Goal: Task Accomplishment & Management: Manage account settings

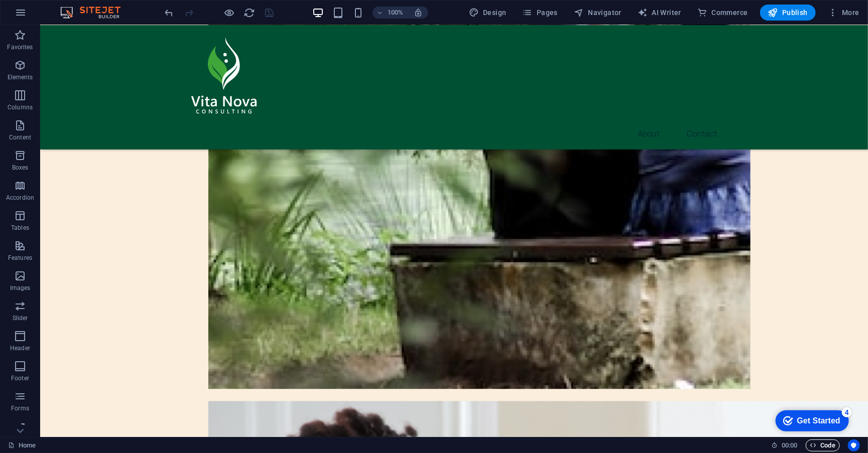
click at [822, 442] on span "Code" at bounding box center [822, 446] width 25 height 12
click at [821, 447] on span "Code" at bounding box center [822, 446] width 25 height 12
click at [813, 443] on icon "button" at bounding box center [813, 445] width 7 height 7
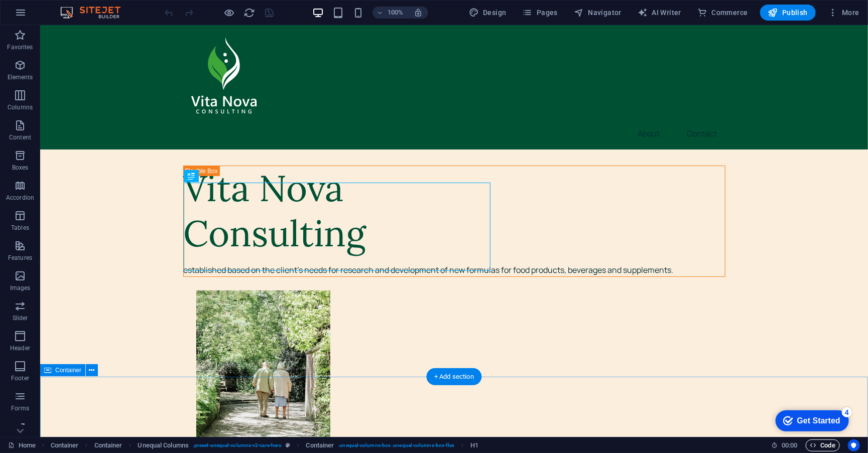
click at [831, 445] on span "Code" at bounding box center [822, 446] width 25 height 12
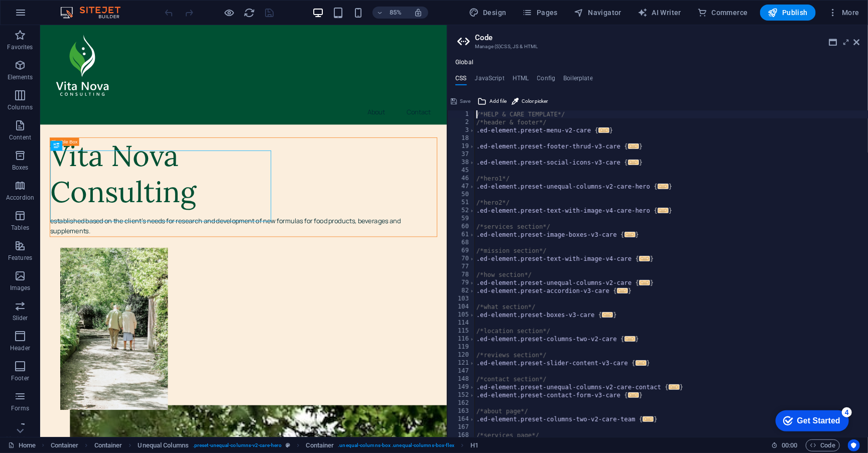
drag, startPoint x: 628, startPoint y: 55, endPoint x: 444, endPoint y: 61, distance: 183.9
click at [444, 61] on div "Home Favorites Elements Columns Content Boxes Accordion Tables Features Images …" at bounding box center [434, 231] width 868 height 412
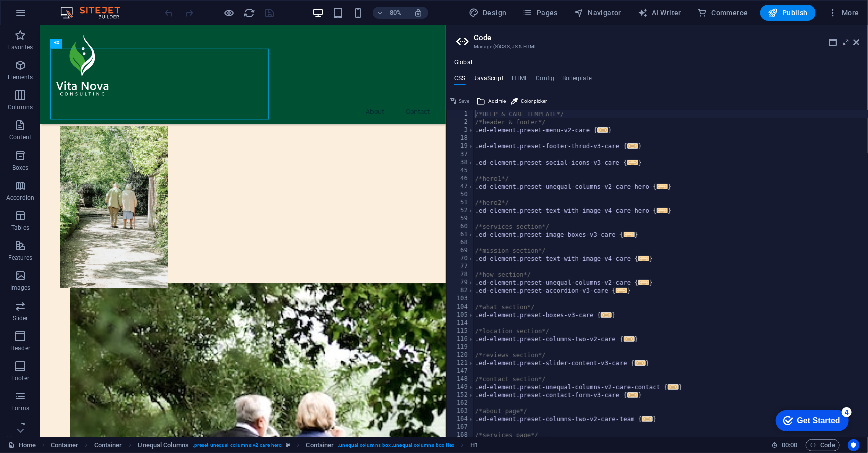
click at [494, 78] on h4 "JavaScript" at bounding box center [489, 80] width 30 height 11
type textarea "/* JS for preset "Menu V2" */"
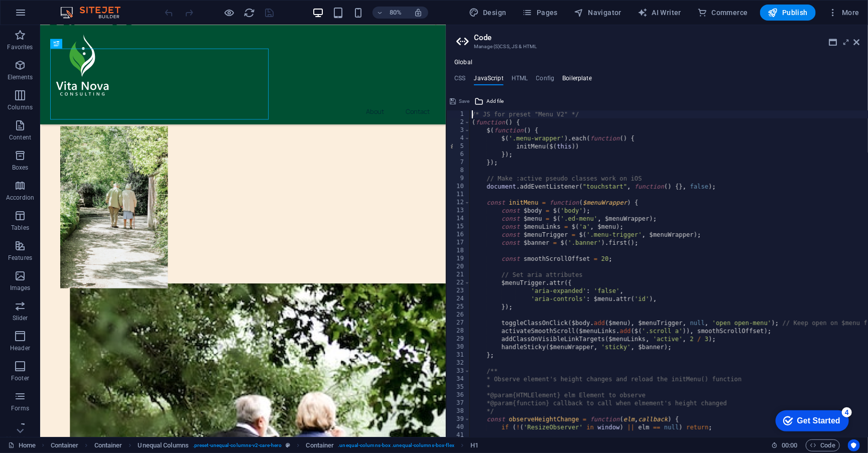
click at [574, 80] on h4 "Boilerplate" at bounding box center [577, 80] width 30 height 11
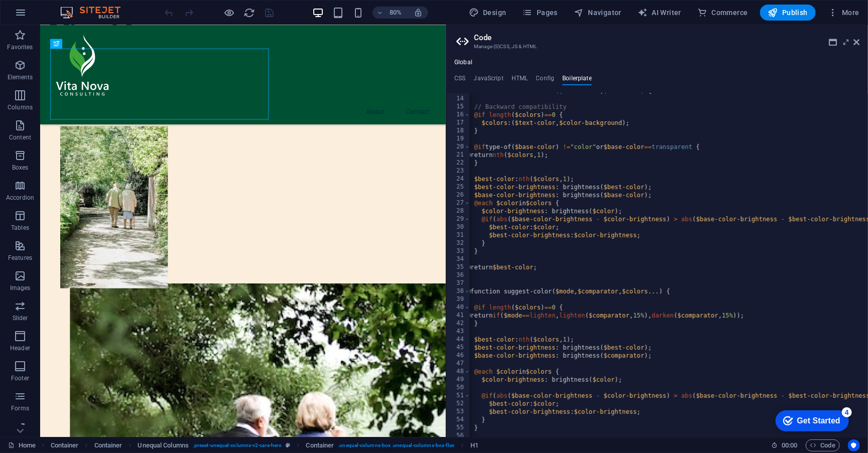
scroll to position [48, 0]
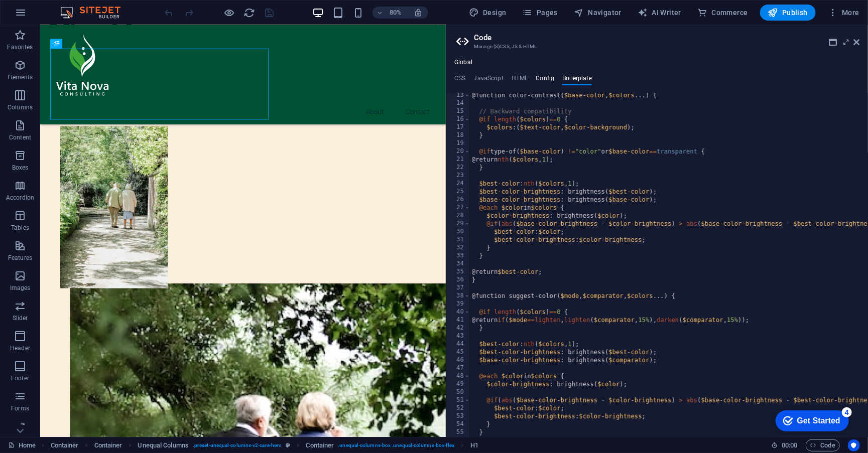
click at [549, 82] on h4 "Config" at bounding box center [545, 80] width 19 height 11
type textarea "$color-background: #fbeedd;"
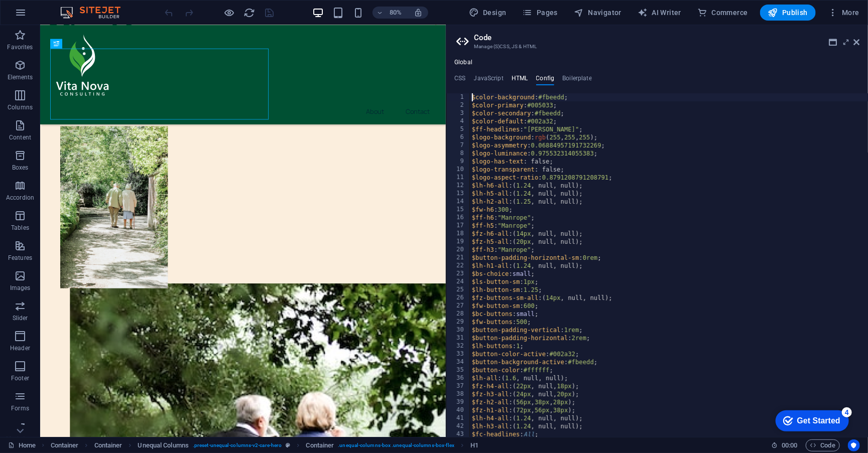
click at [523, 77] on h4 "HTML" at bounding box center [520, 80] width 17 height 11
type textarea "<a href="#main-content" class="wv-link-content button">Skip to main content</a>"
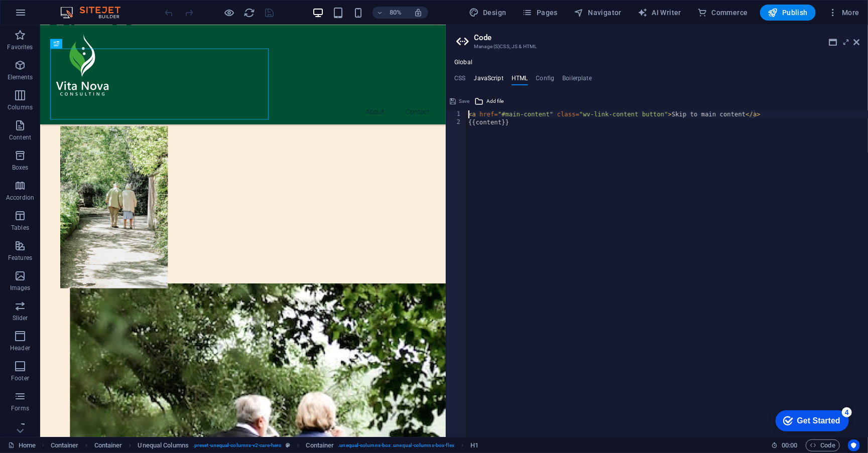
click at [497, 78] on h4 "JavaScript" at bounding box center [489, 80] width 30 height 11
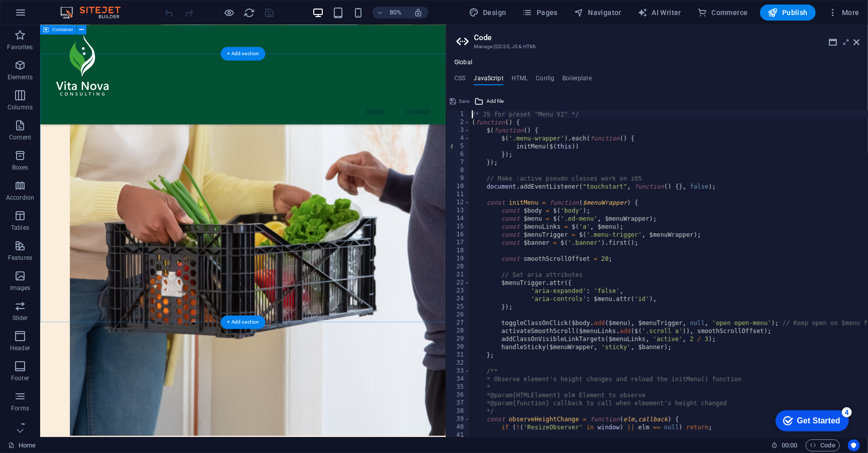
scroll to position [1021, 0]
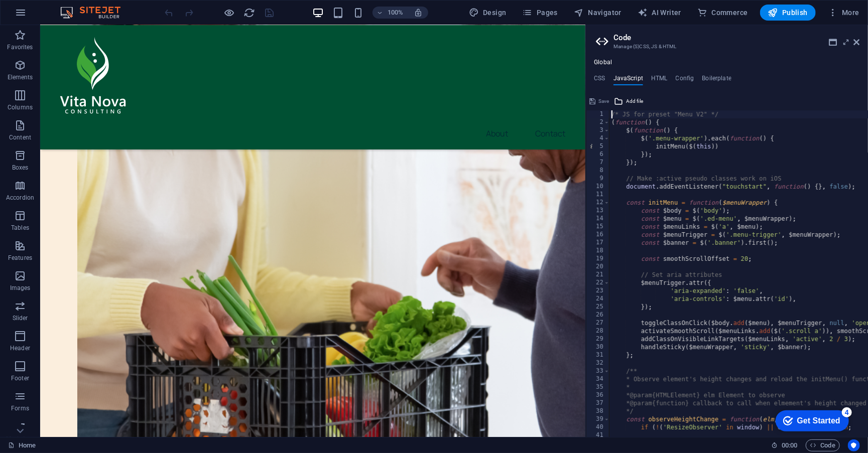
drag, startPoint x: 447, startPoint y: 57, endPoint x: 584, endPoint y: 62, distance: 137.2
click at [584, 62] on div "Home Favorites Elements Columns Content Boxes Accordion Tables Features Images …" at bounding box center [434, 231] width 868 height 412
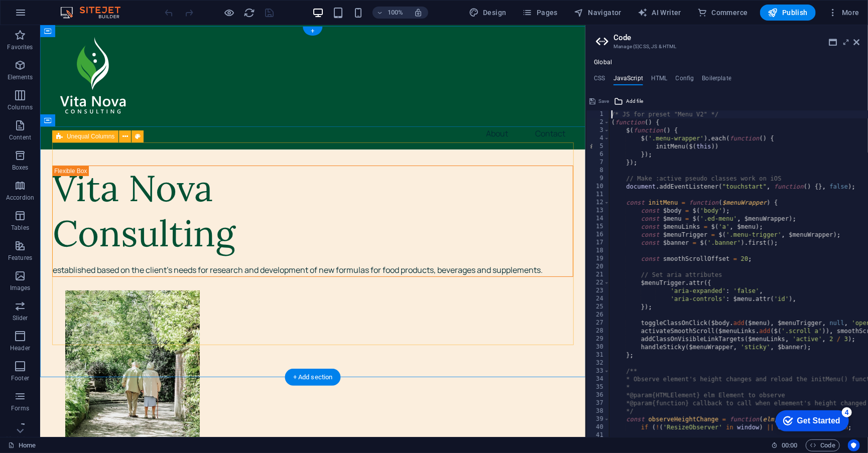
scroll to position [0, 0]
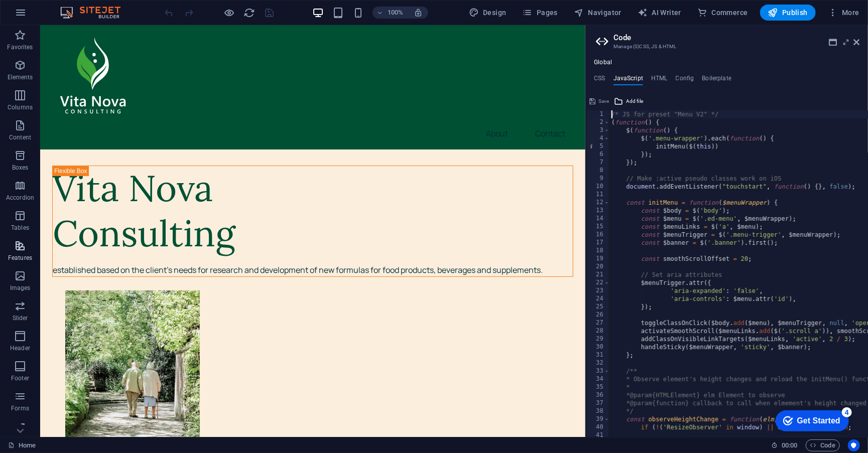
click at [19, 257] on p "Features" at bounding box center [20, 258] width 24 height 8
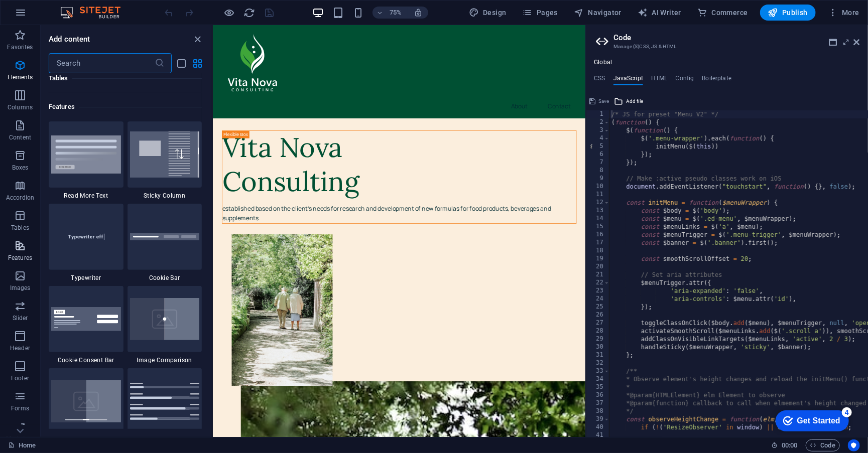
scroll to position [3895, 0]
click at [25, 34] on icon "button" at bounding box center [20, 35] width 12 height 12
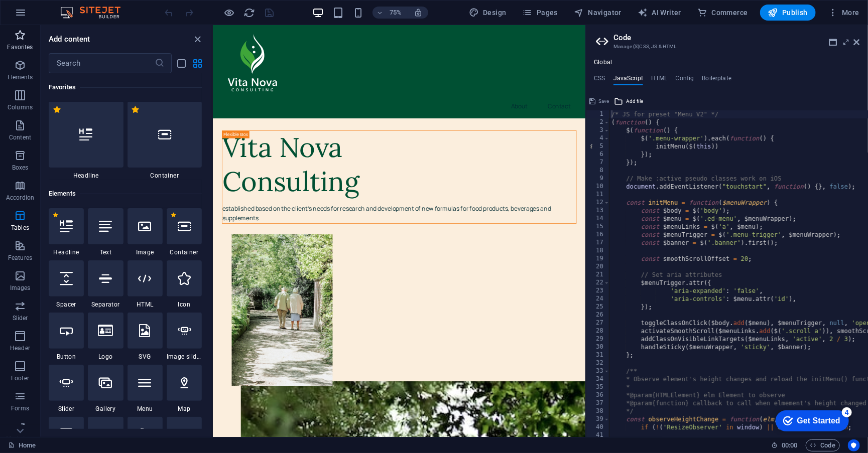
scroll to position [0, 0]
click at [24, 55] on button "Elements" at bounding box center [20, 70] width 40 height 30
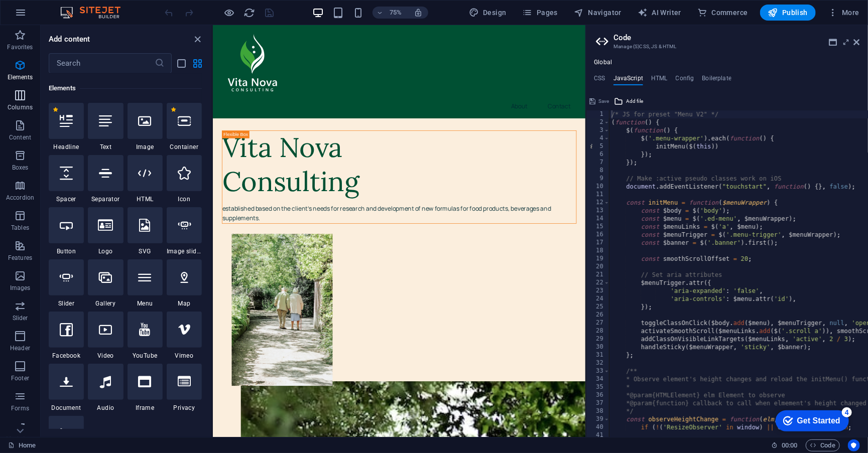
click at [20, 86] on button "Columns" at bounding box center [20, 100] width 40 height 30
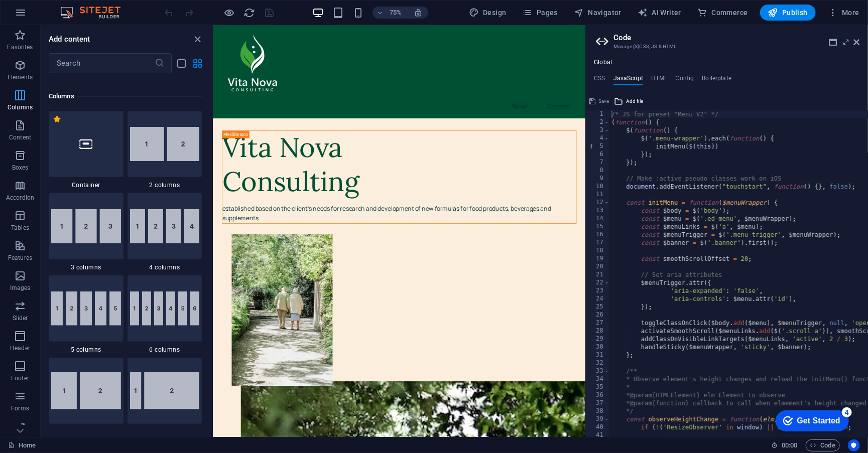
scroll to position [493, 0]
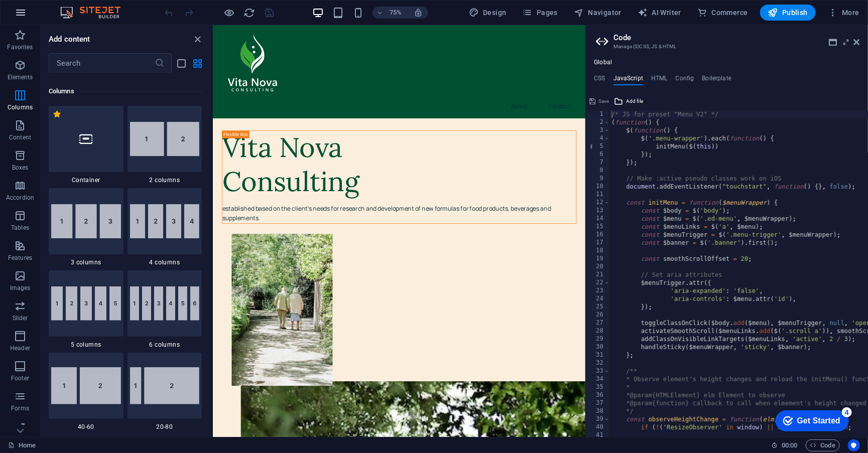
click at [24, 22] on button "button" at bounding box center [21, 13] width 24 height 24
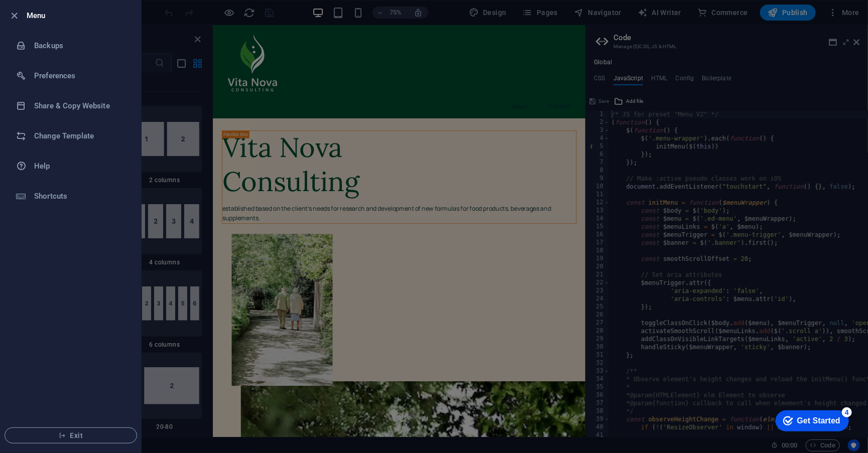
click at [205, 123] on div at bounding box center [434, 226] width 868 height 453
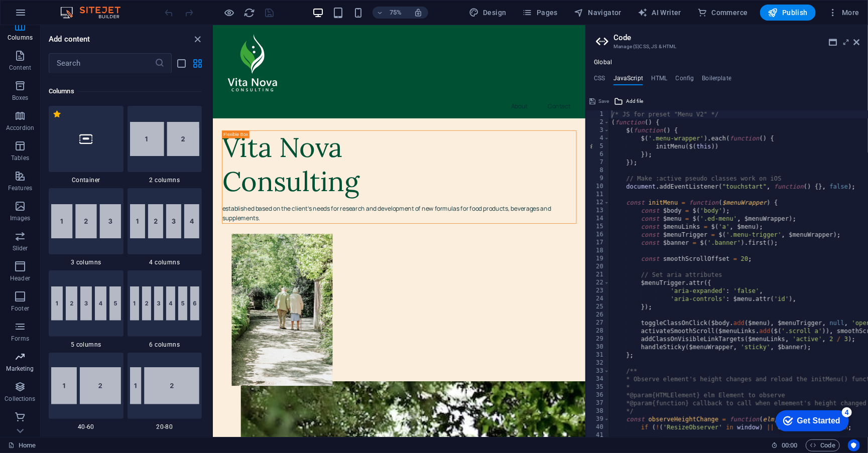
scroll to position [69, 0]
click at [15, 414] on icon "button" at bounding box center [20, 418] width 12 height 12
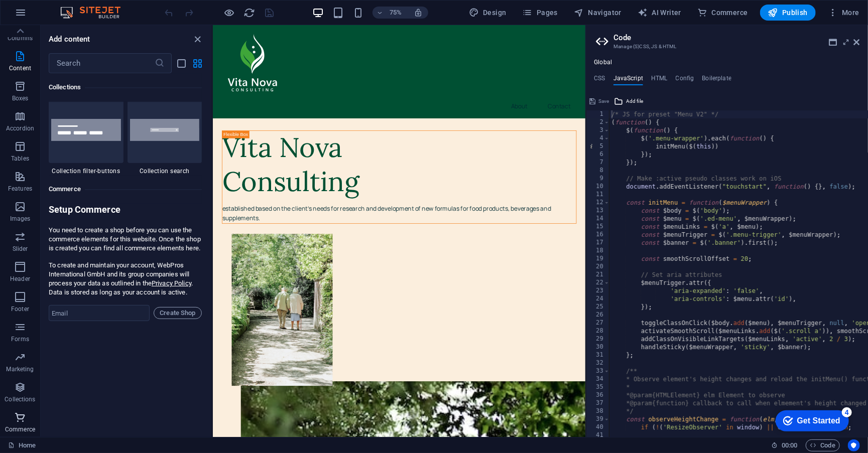
scroll to position [9630, 0]
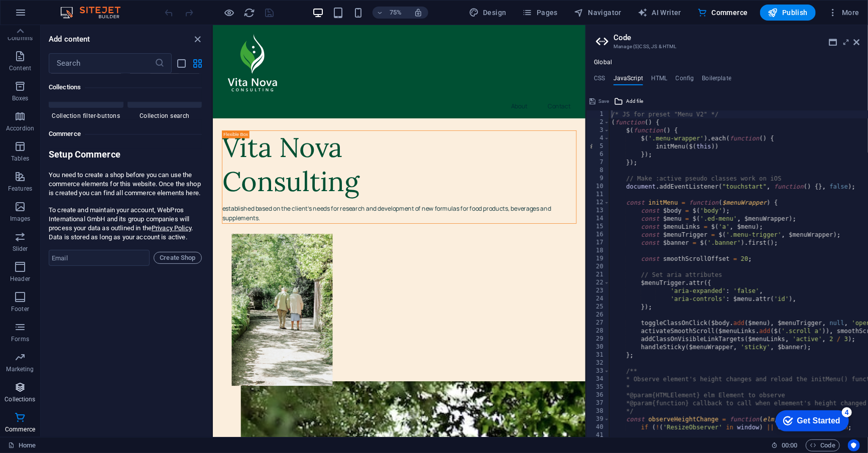
click at [30, 387] on span "Collections" at bounding box center [20, 394] width 40 height 24
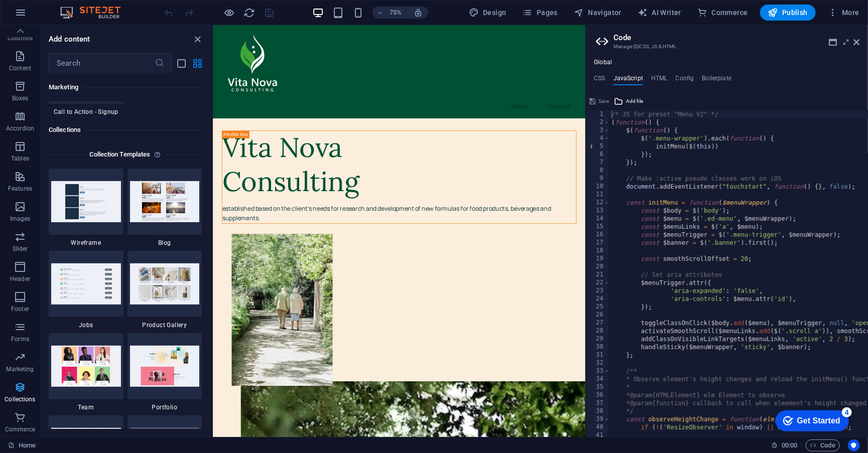
scroll to position [9148, 0]
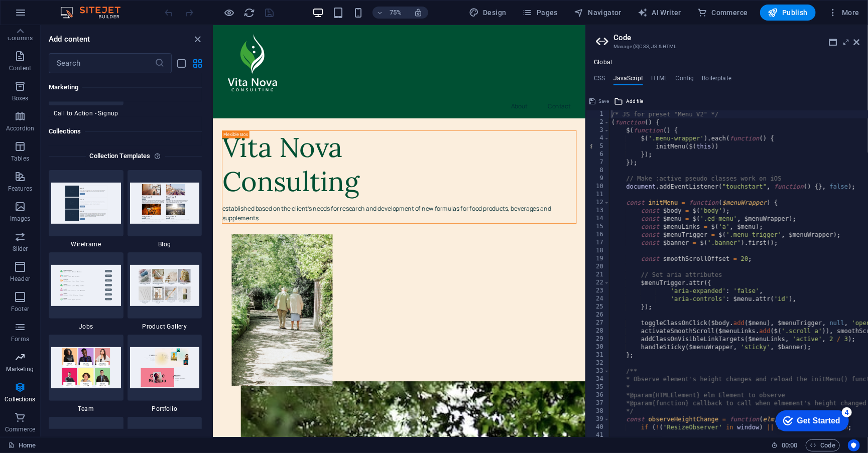
click at [26, 357] on icon "button" at bounding box center [20, 358] width 12 height 12
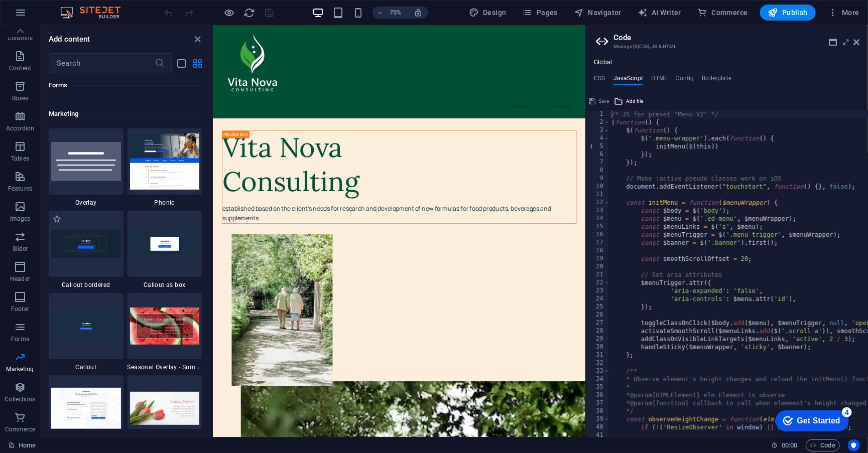
scroll to position [8140, 0]
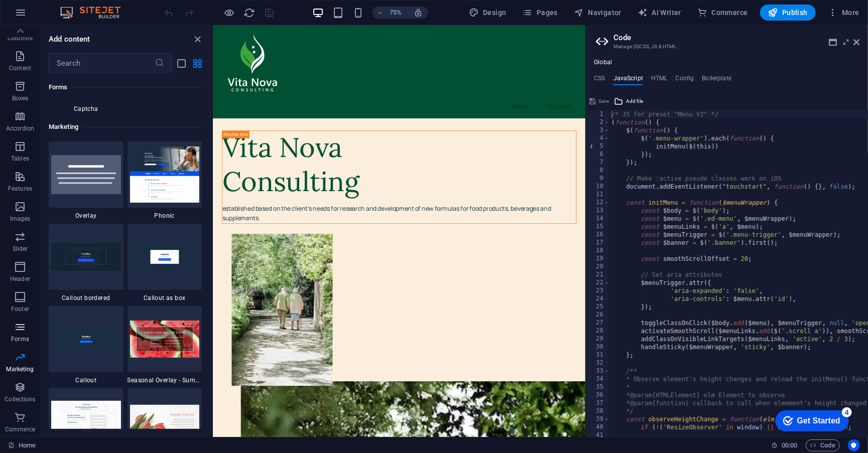
click at [26, 319] on button "Forms" at bounding box center [20, 332] width 40 height 30
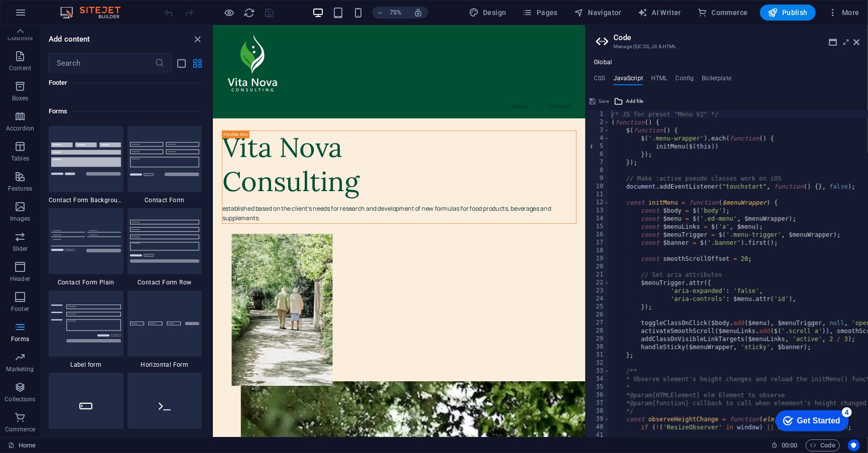
scroll to position [7296, 0]
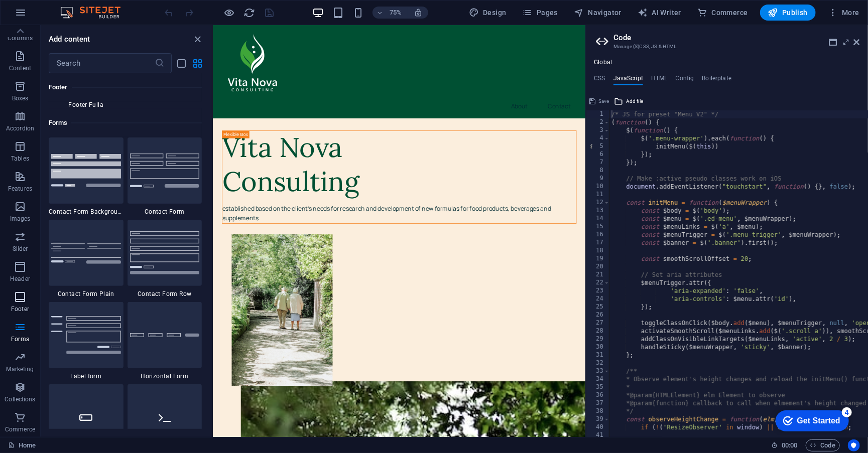
click at [25, 292] on icon "button" at bounding box center [20, 297] width 12 height 12
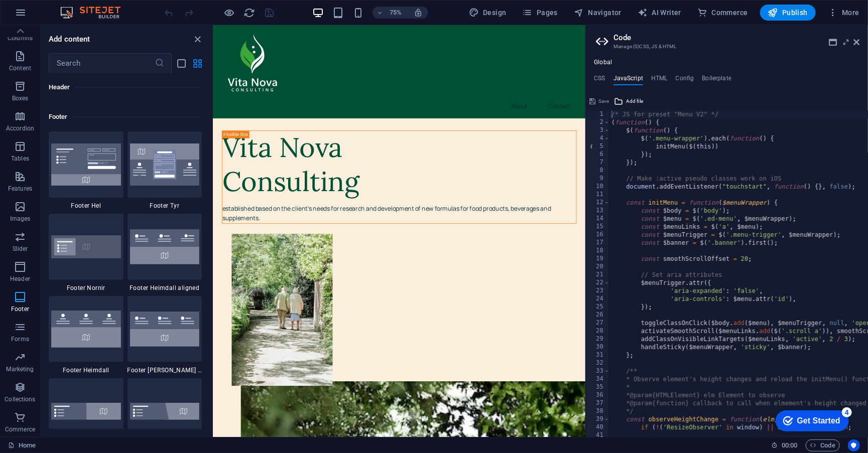
scroll to position [6616, 0]
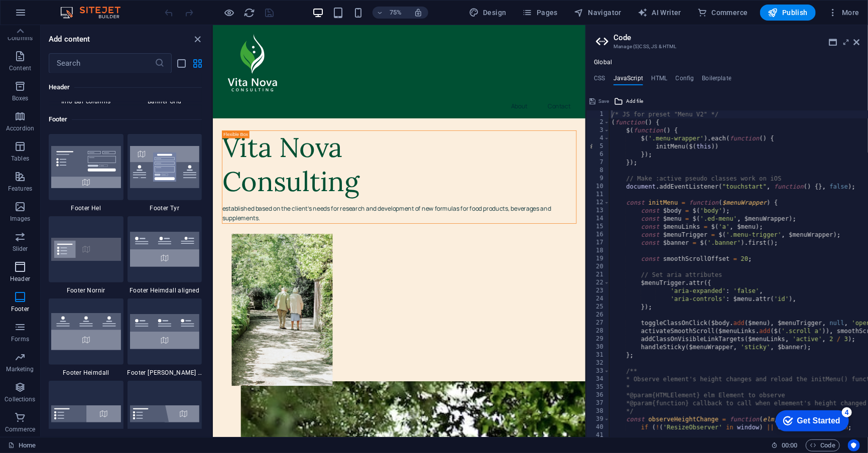
click at [25, 269] on icon "button" at bounding box center [20, 267] width 12 height 12
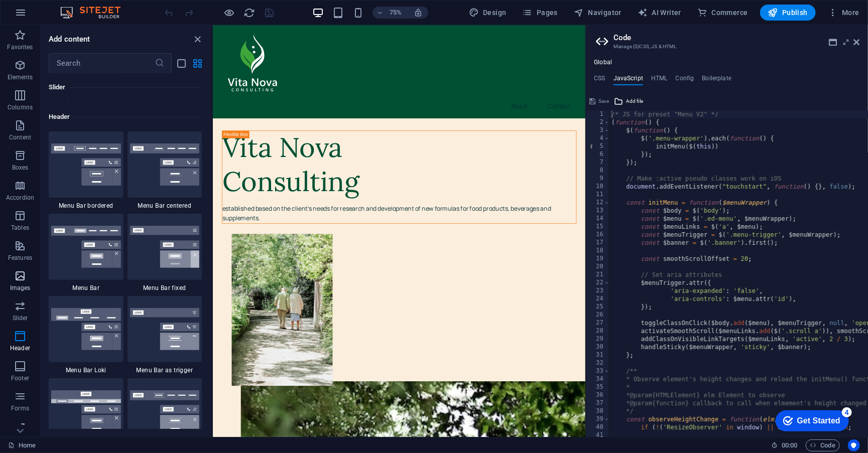
scroll to position [0, 0]
click at [194, 36] on icon "close panel" at bounding box center [198, 40] width 12 height 12
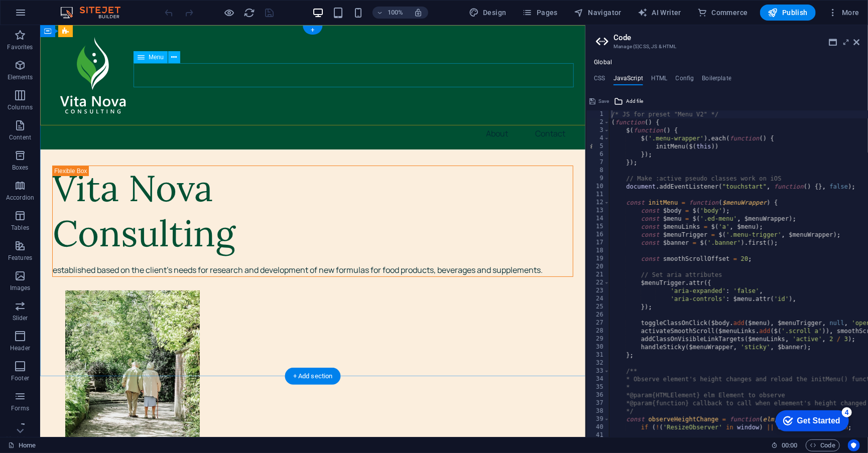
drag, startPoint x: 626, startPoint y: 96, endPoint x: 477, endPoint y: 72, distance: 151.2
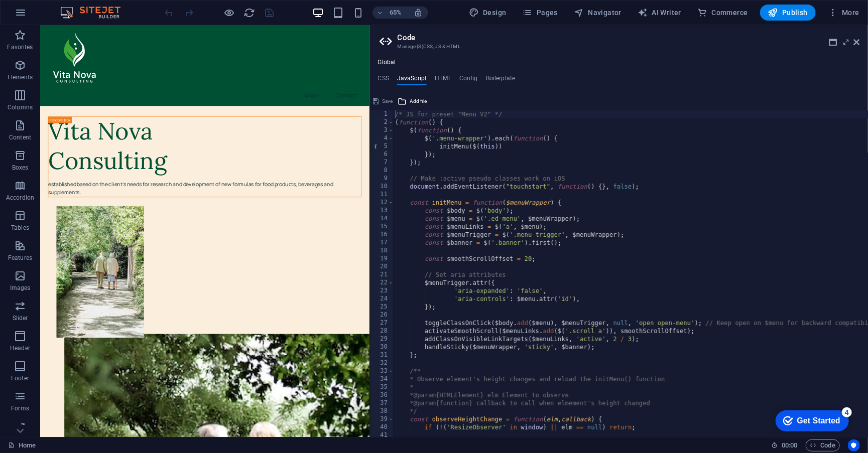
drag, startPoint x: 588, startPoint y: 32, endPoint x: 370, endPoint y: 54, distance: 219.6
click at [370, 54] on aside "Code Manage (S)CSS, JS & HTML Global CSS JavaScript HTML Config Boilerplate /*H…" at bounding box center [619, 231] width 499 height 412
click at [164, 12] on div at bounding box center [219, 13] width 112 height 16
click at [857, 42] on icon at bounding box center [857, 42] width 6 height 8
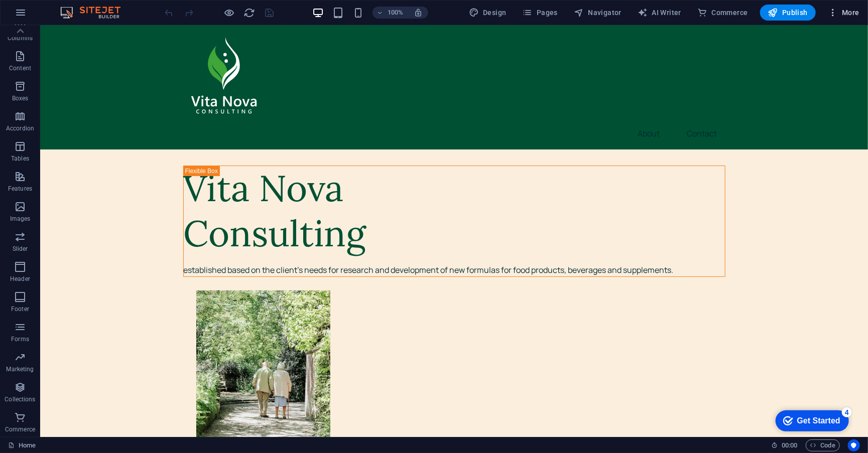
click at [835, 9] on icon "button" at bounding box center [833, 13] width 10 height 10
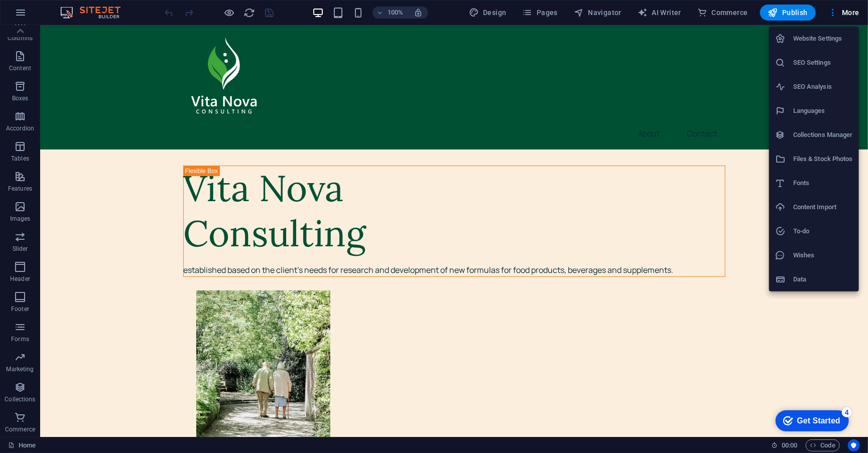
click at [845, 112] on h6 "Languages" at bounding box center [823, 111] width 60 height 12
select select "41"
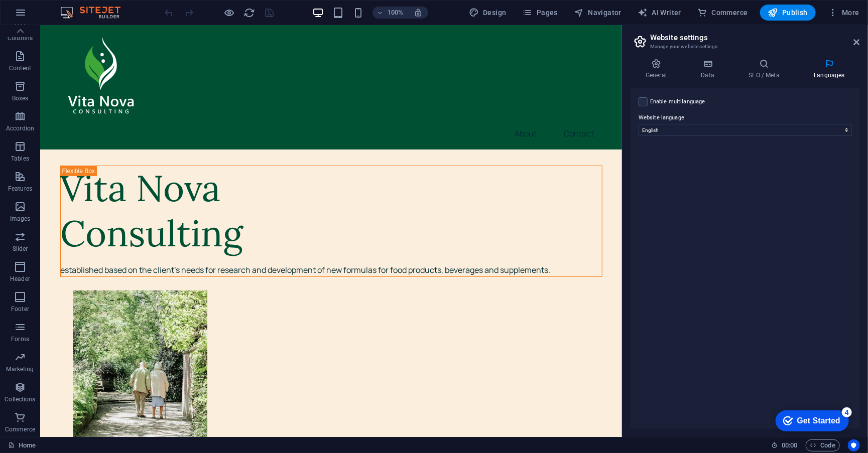
click at [804, 280] on div "Enable multilanguage To disable multilanguage delete all languages until only o…" at bounding box center [745, 258] width 229 height 341
click at [641, 99] on label at bounding box center [643, 101] width 9 height 9
click at [0, 0] on input "Enable multilanguage To disable multilanguage delete all languages until only o…" at bounding box center [0, 0] width 0 height 0
select select "99"
click at [857, 44] on icon at bounding box center [857, 42] width 6 height 8
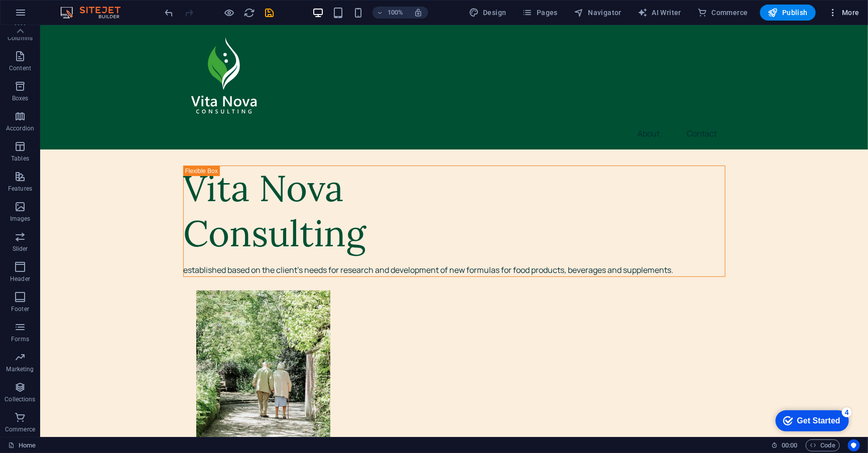
click at [842, 17] on span "More" at bounding box center [844, 13] width 32 height 10
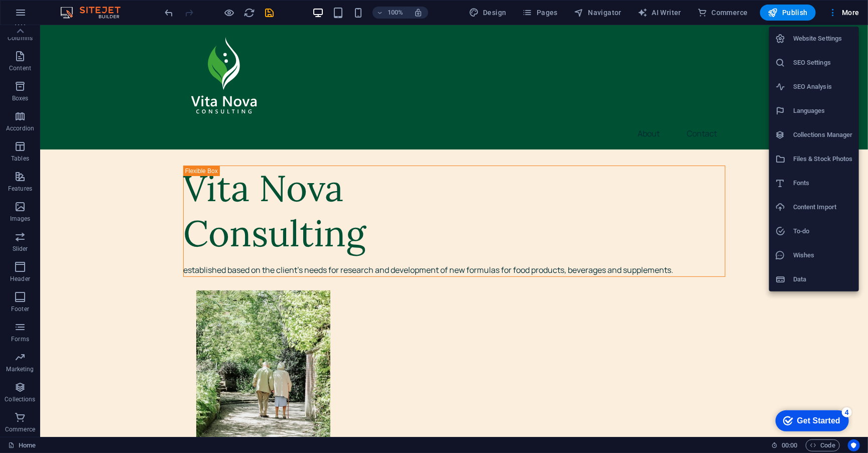
click at [848, 105] on h6 "Languages" at bounding box center [823, 111] width 60 height 12
select select "41"
select select "99"
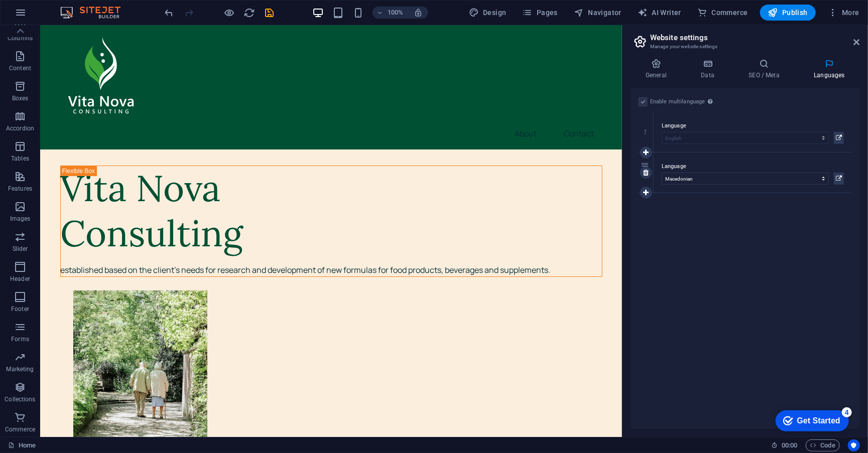
click at [718, 161] on label "Language" at bounding box center [753, 167] width 182 height 12
click at [718, 173] on select "Abkhazian Afar Afrikaans Akan Albanian Amharic Arabic Aragonese Armenian Assame…" at bounding box center [745, 179] width 167 height 12
click at [647, 152] on icon at bounding box center [646, 152] width 6 height 7
select select
select select "99"
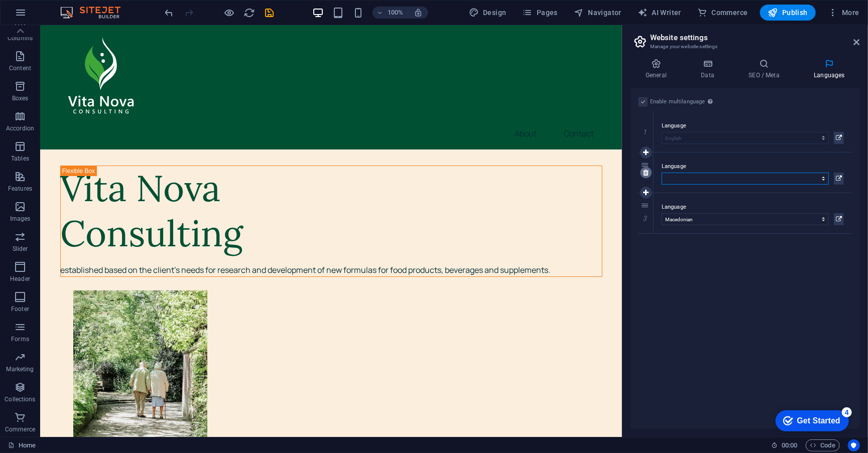
click at [648, 170] on icon at bounding box center [646, 172] width 6 height 7
select select "99"
click at [839, 179] on icon at bounding box center [839, 179] width 6 height 12
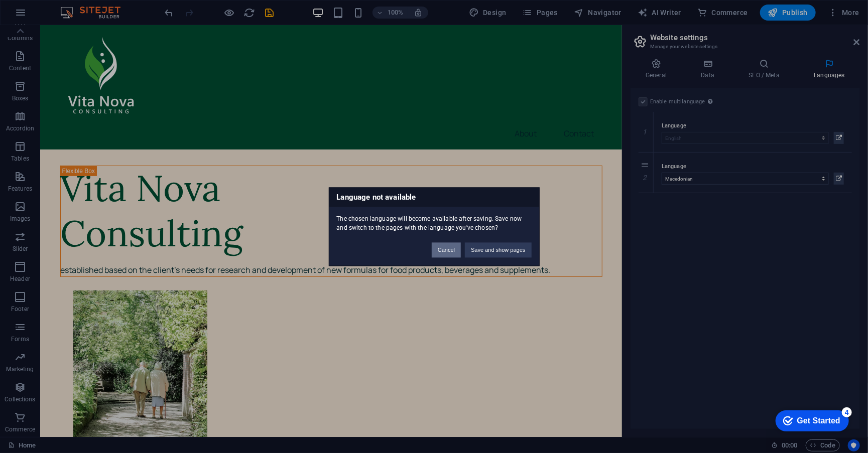
click at [449, 248] on button "Cancel" at bounding box center [446, 250] width 29 height 15
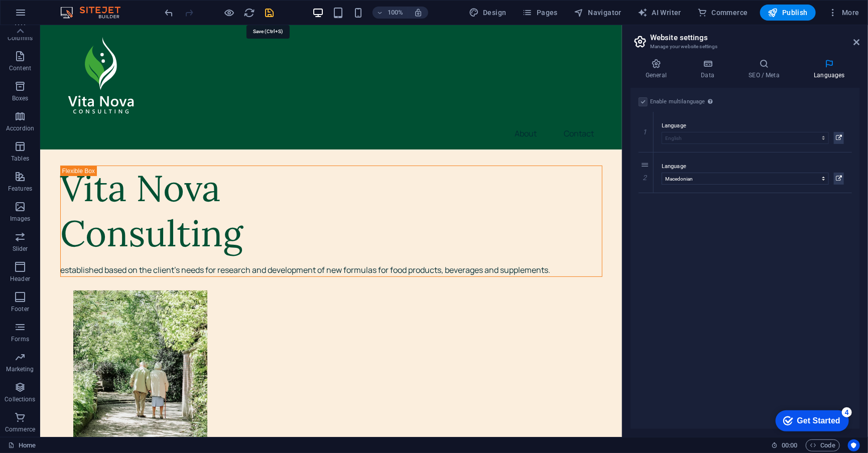
click at [271, 13] on icon "save" at bounding box center [270, 13] width 12 height 12
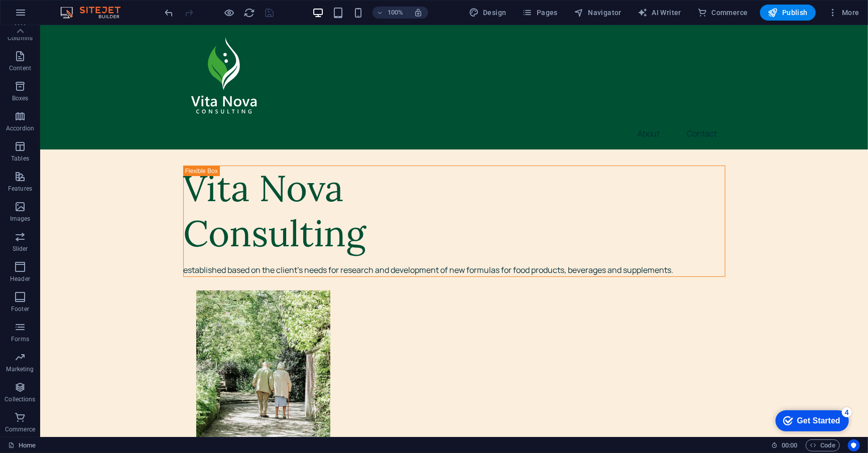
scroll to position [0, 0]
click at [853, 14] on span "More" at bounding box center [844, 13] width 32 height 10
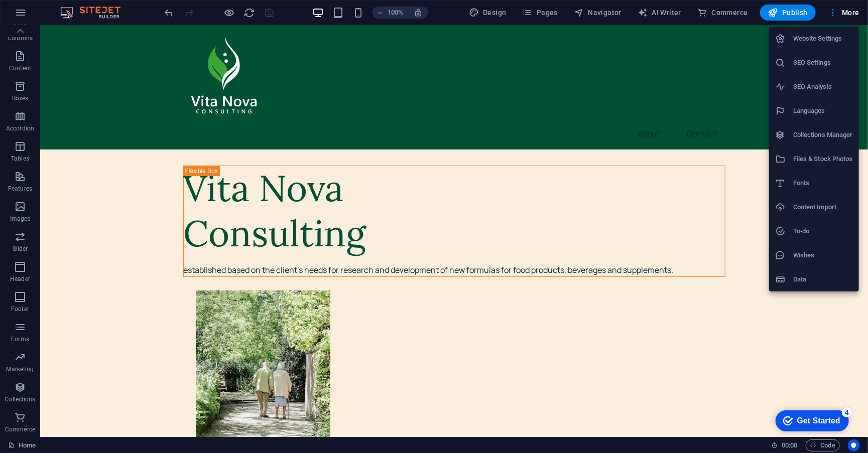
click at [574, 14] on div at bounding box center [434, 226] width 868 height 453
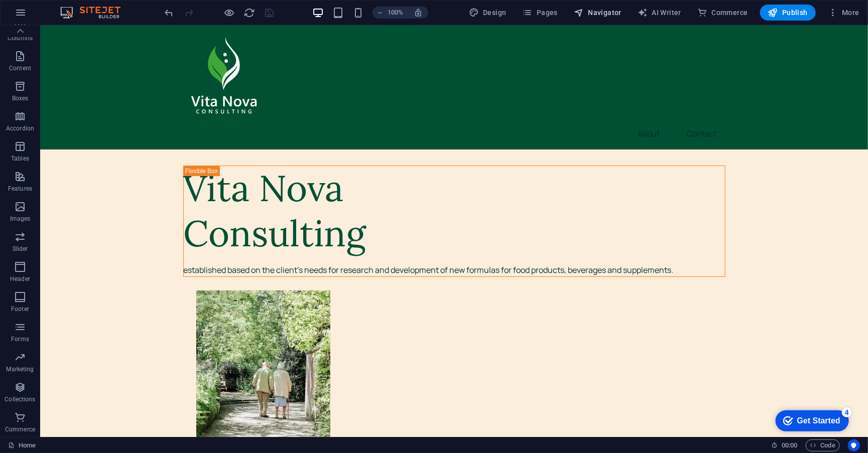
click at [600, 12] on span "Navigator" at bounding box center [598, 13] width 48 height 10
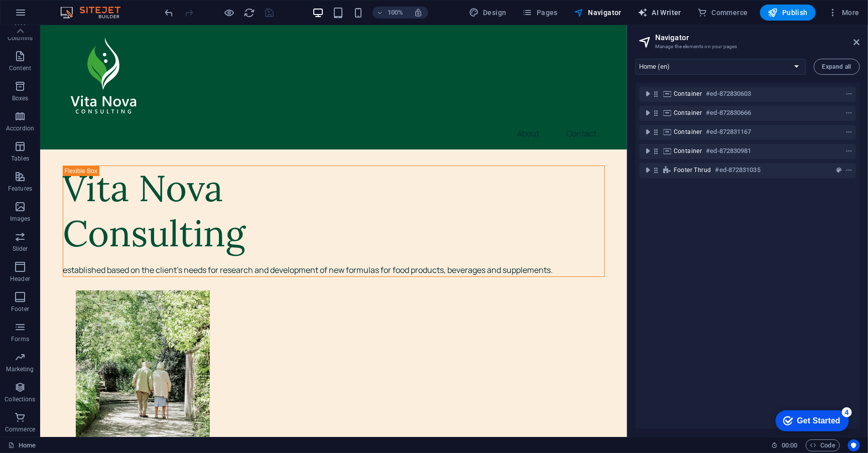
click at [644, 11] on icon "button" at bounding box center [643, 13] width 10 height 10
select select "English"
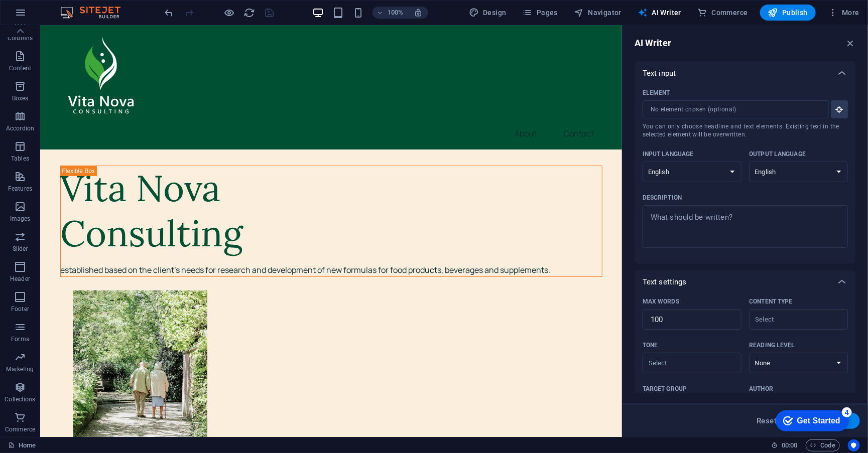
scroll to position [125, 0]
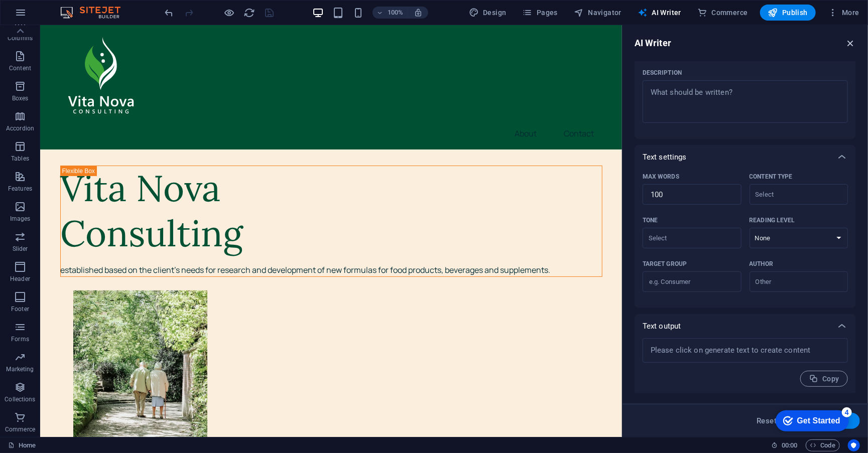
click at [851, 45] on icon "button" at bounding box center [850, 43] width 11 height 11
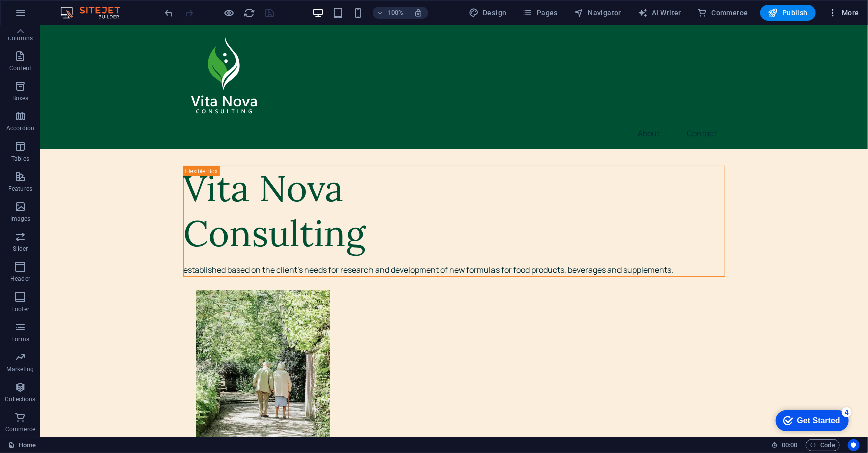
click at [851, 15] on span "More" at bounding box center [844, 13] width 32 height 10
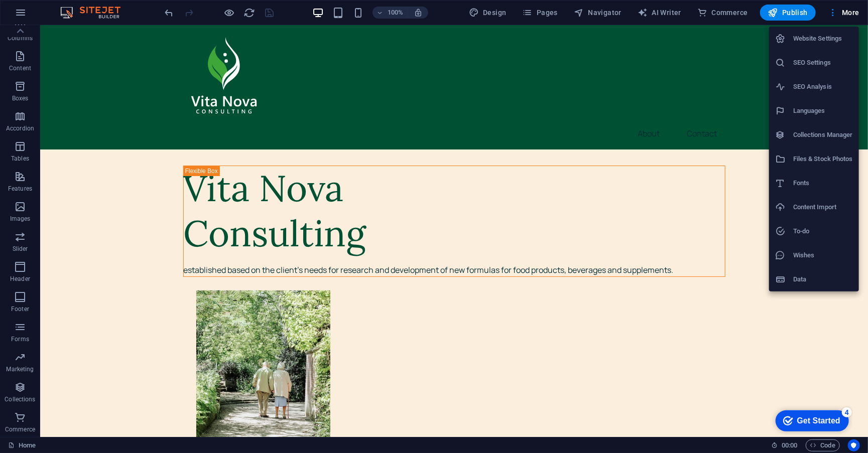
click at [843, 112] on h6 "Languages" at bounding box center [823, 111] width 60 height 12
select select "41"
select select "99"
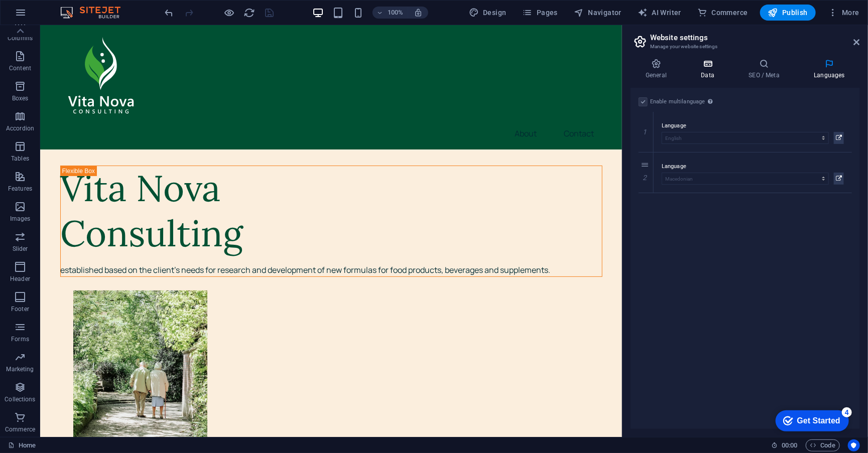
click at [712, 76] on h4 "Data" at bounding box center [710, 69] width 48 height 21
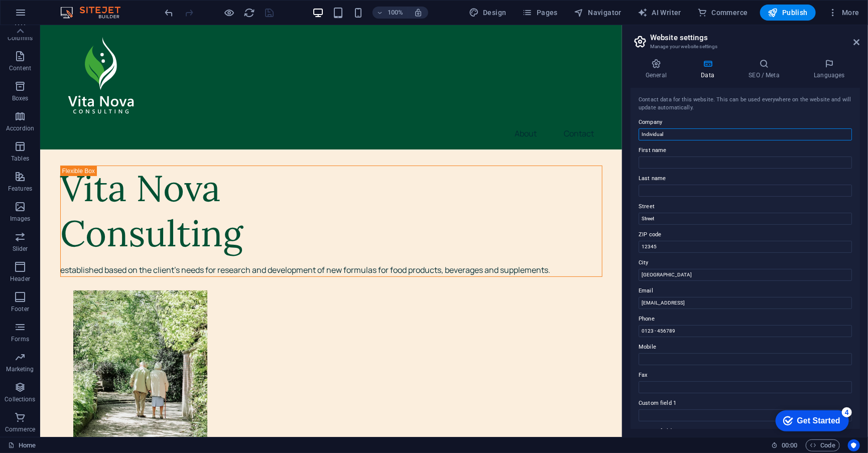
click at [707, 132] on input "Individual" at bounding box center [745, 135] width 213 height 12
type input "Vita Nova Consulting"
click at [674, 219] on input "Street" at bounding box center [745, 219] width 213 height 12
type input "I"
type input "ul. Partenij Zografski 28A"
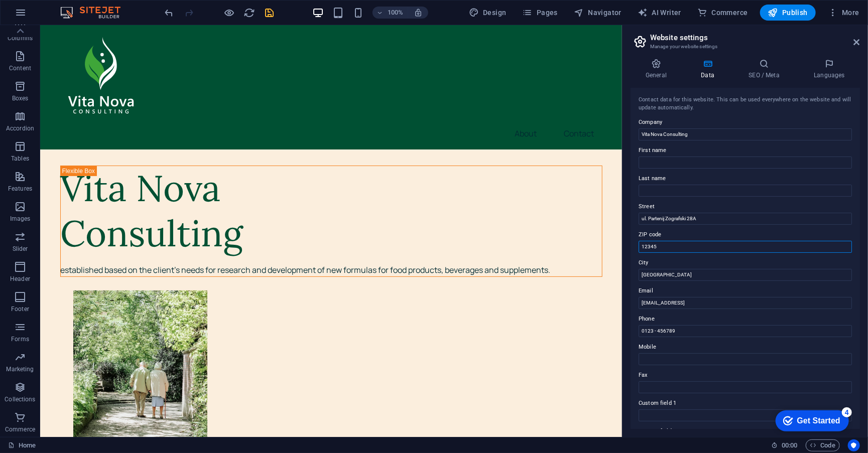
click at [673, 245] on input "12345" at bounding box center [745, 247] width 213 height 12
type input "1000"
click at [798, 273] on input "[GEOGRAPHIC_DATA]" at bounding box center [745, 275] width 213 height 12
type input "[GEOGRAPHIC_DATA]"
click at [697, 330] on input "0123 - 456789" at bounding box center [745, 331] width 213 height 12
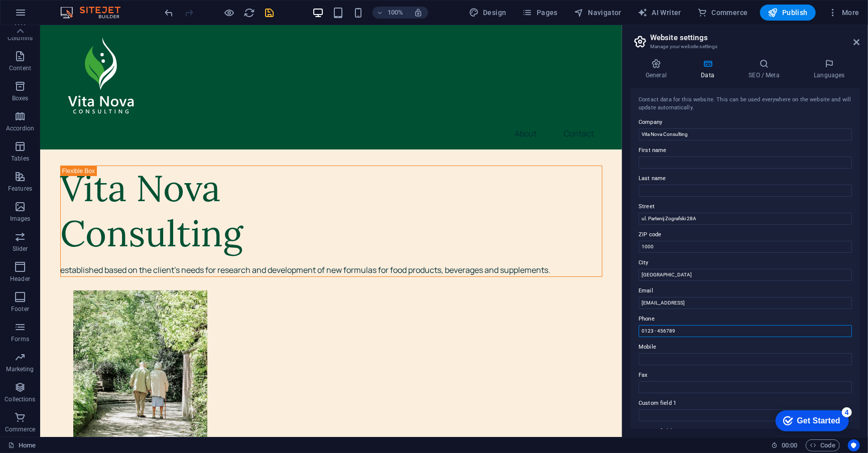
click at [697, 330] on input "0123 - 456789" at bounding box center [745, 331] width 213 height 12
click at [671, 330] on input "[PHONE_NUMBER]" at bounding box center [745, 331] width 213 height 12
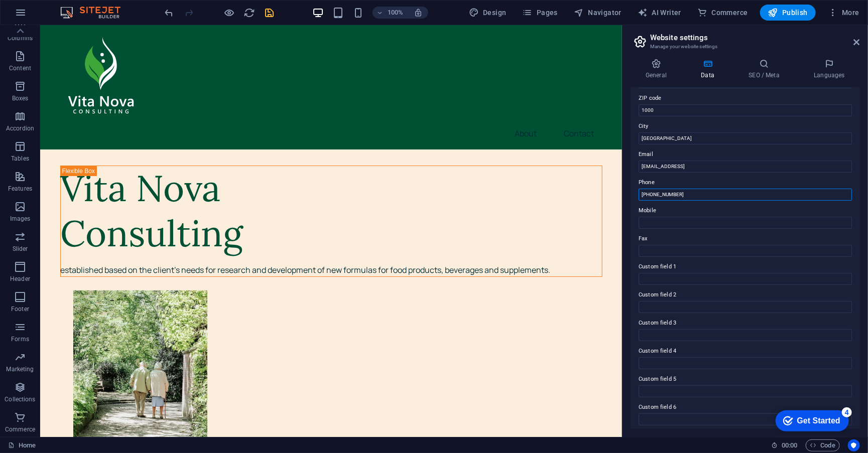
scroll to position [136, 0]
type input "[PHONE_NUMBER]"
click at [835, 278] on input "Custom field 1" at bounding box center [745, 280] width 213 height 12
click at [787, 280] on input "Custom field 1" at bounding box center [745, 278] width 213 height 12
click at [732, 267] on label "Custom field 1" at bounding box center [745, 268] width 213 height 12
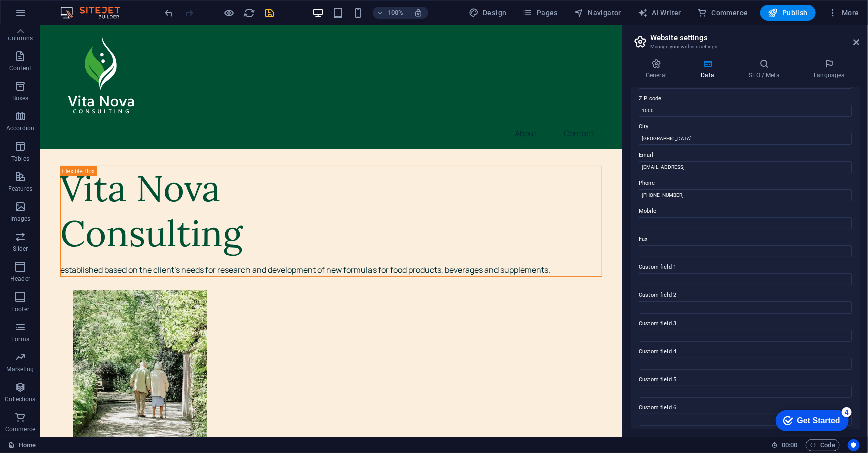
click at [732, 274] on input "Custom field 1" at bounding box center [745, 280] width 213 height 12
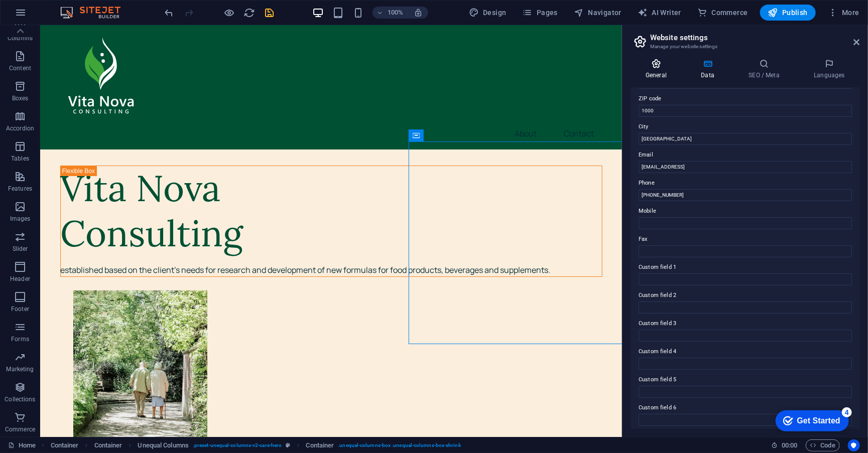
click at [658, 66] on icon at bounding box center [656, 64] width 51 height 10
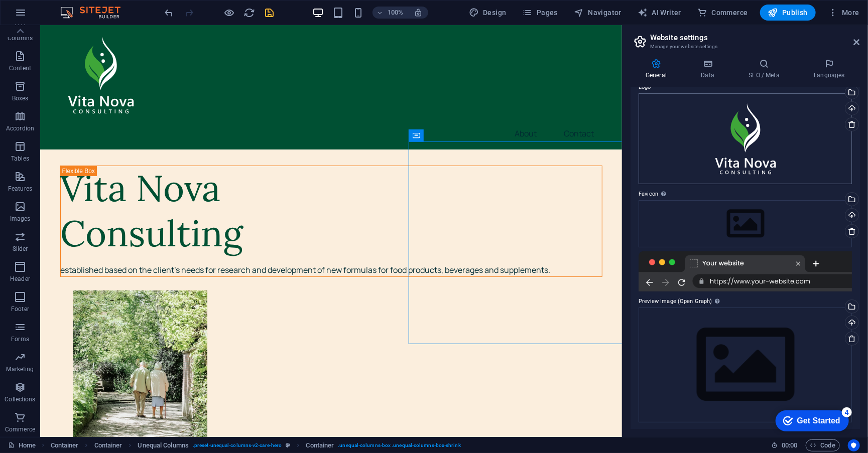
scroll to position [42, 0]
click at [853, 320] on div "Upload" at bounding box center [851, 324] width 15 height 15
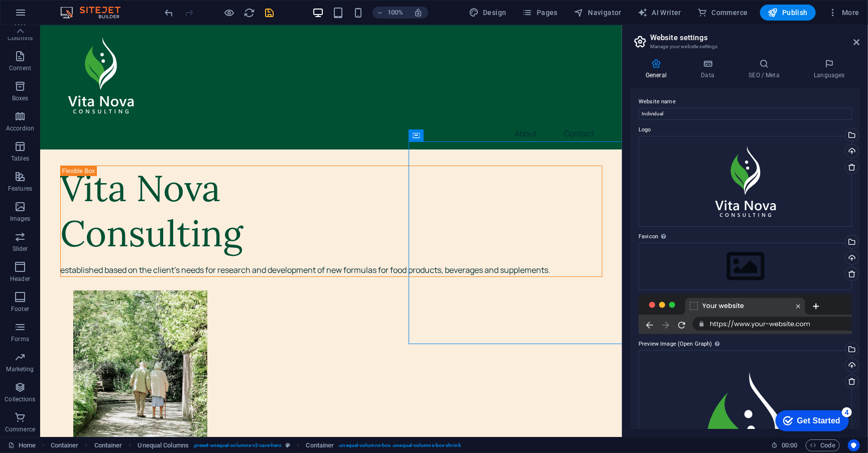
click at [630, 165] on div "General Data SEO / Meta Languages Website name Individual Logo Drag files here,…" at bounding box center [746, 244] width 246 height 387
click at [700, 115] on input "Individual" at bounding box center [745, 114] width 213 height 12
type input "S"
type input "Vita Nova Consulting"
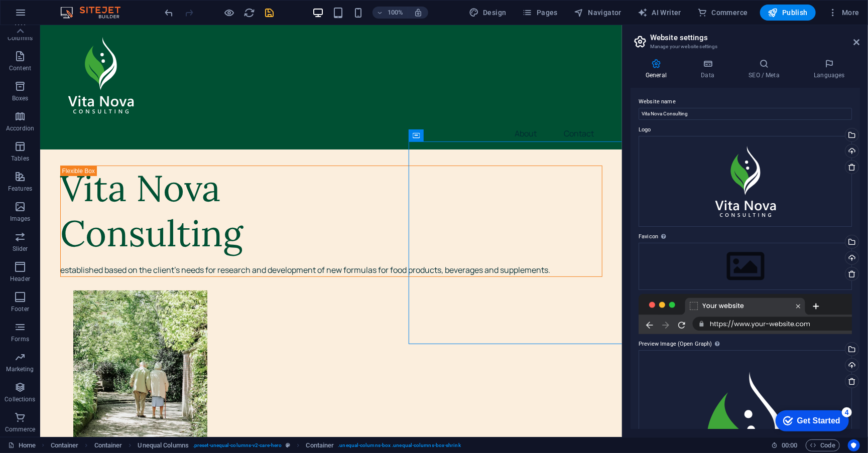
click at [732, 96] on label "Website name" at bounding box center [745, 102] width 213 height 12
click at [732, 108] on input "Vita Nova Consulting" at bounding box center [745, 114] width 213 height 12
click at [625, 122] on div "General Data SEO / Meta Languages Website name Vita Nova Consulting Logo Drag f…" at bounding box center [746, 244] width 246 height 387
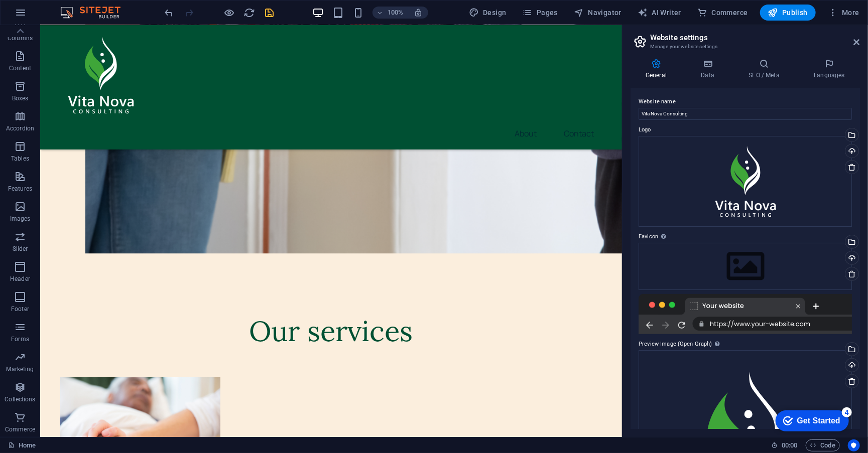
scroll to position [1437, 0]
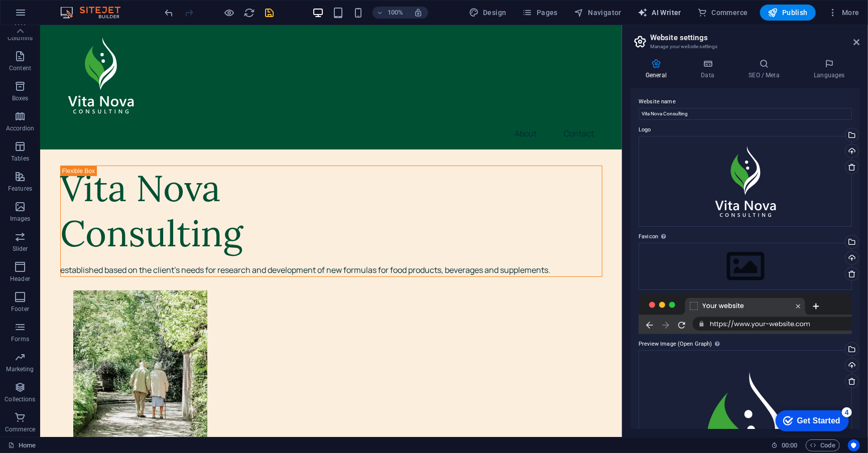
scroll to position [0, 0]
